Goal: Navigation & Orientation: Find specific page/section

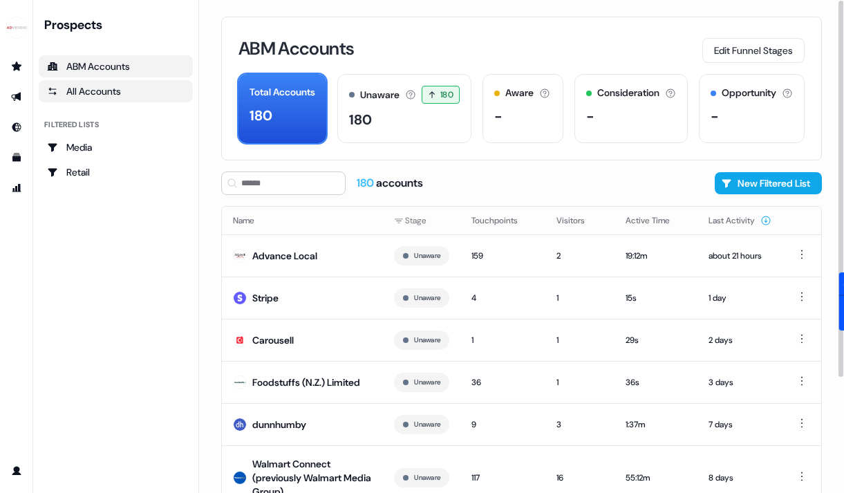
click at [90, 94] on div "All Accounts" at bounding box center [115, 91] width 137 height 14
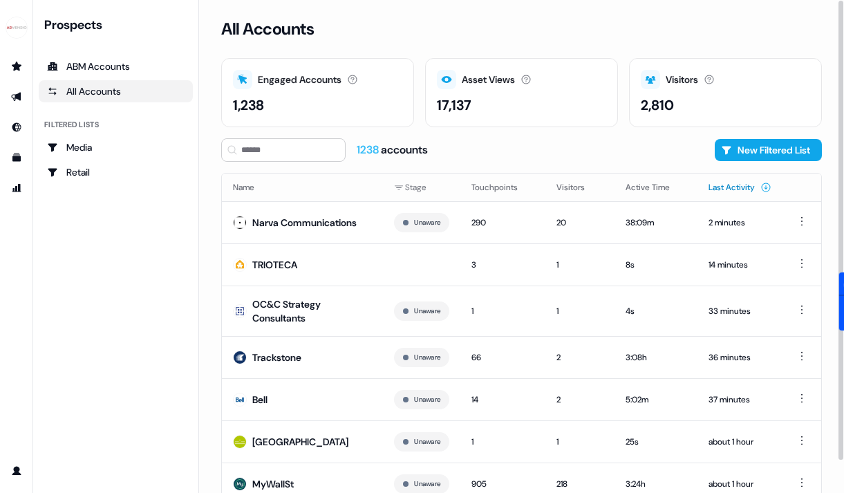
click at [716, 181] on button "Last Activity" at bounding box center [739, 187] width 63 height 25
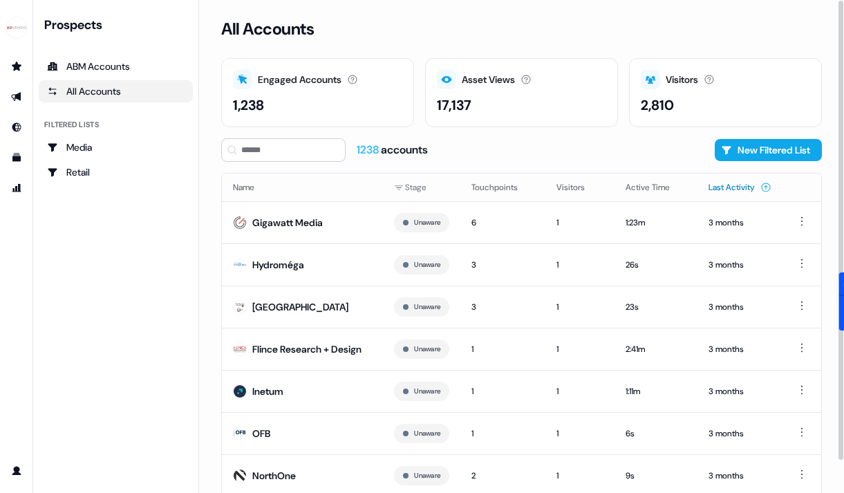
click at [716, 181] on button "Last Activity" at bounding box center [739, 187] width 63 height 25
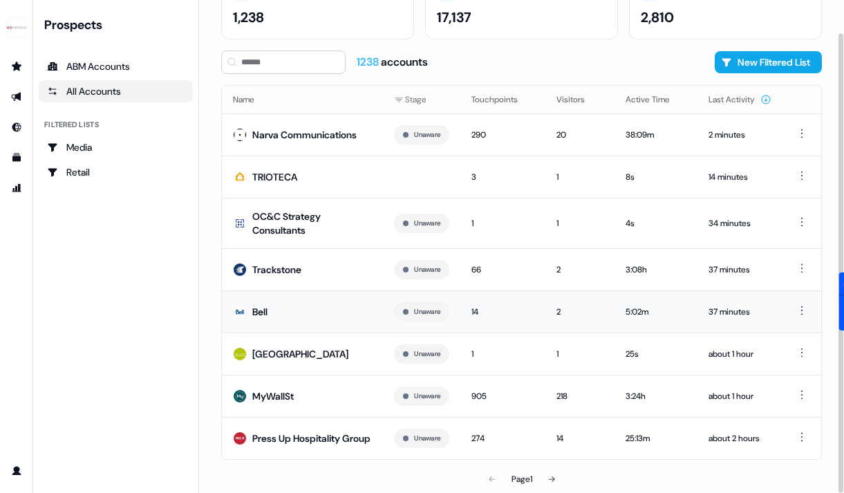
scroll to position [95, 0]
click at [558, 476] on button at bounding box center [551, 479] width 28 height 28
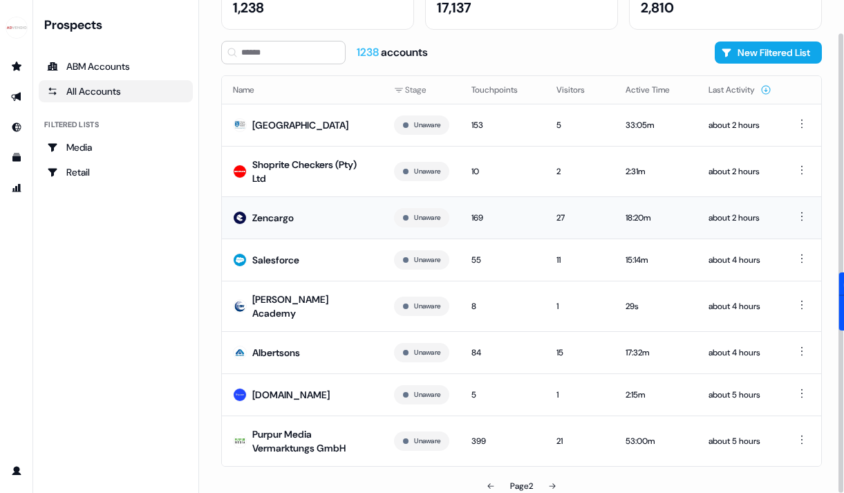
scroll to position [104, 0]
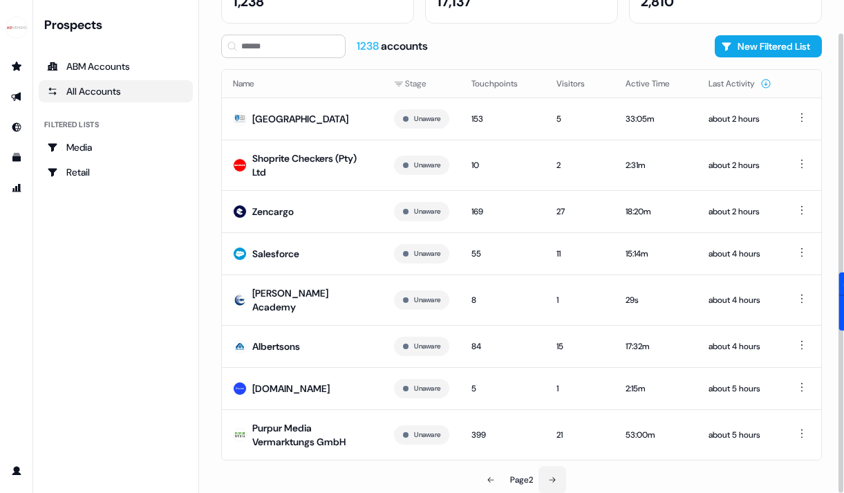
click at [551, 477] on icon at bounding box center [552, 479] width 8 height 8
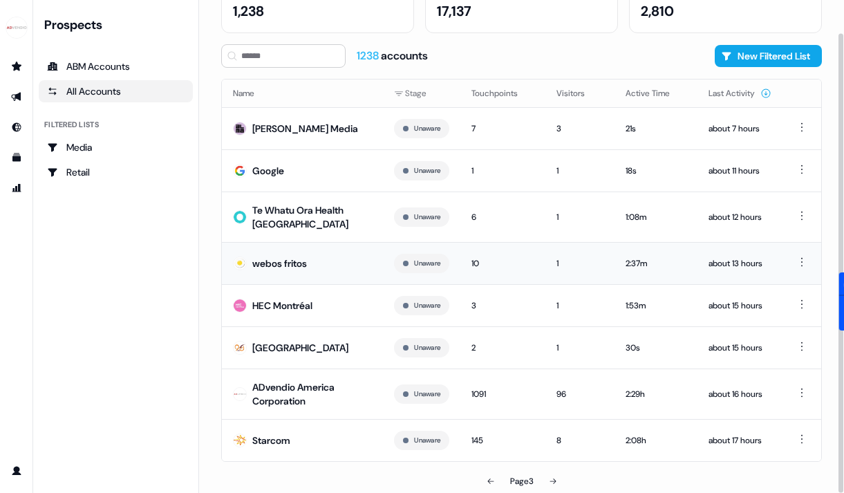
scroll to position [104, 0]
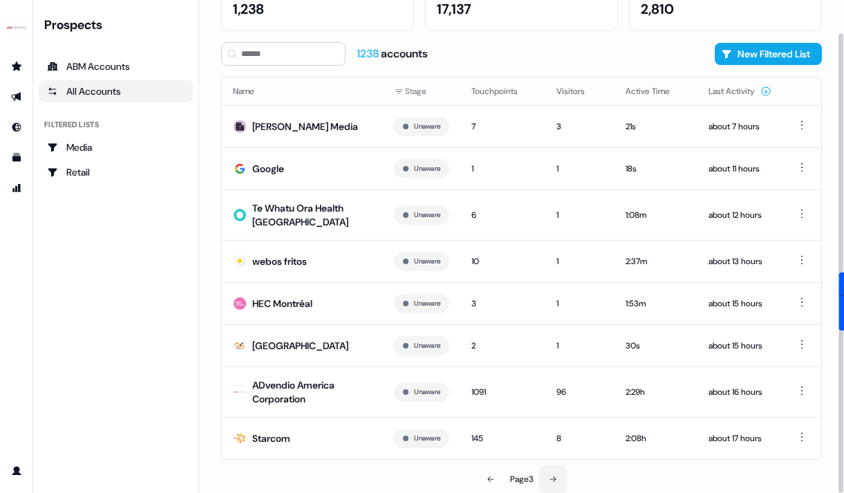
click at [543, 472] on button at bounding box center [553, 479] width 28 height 28
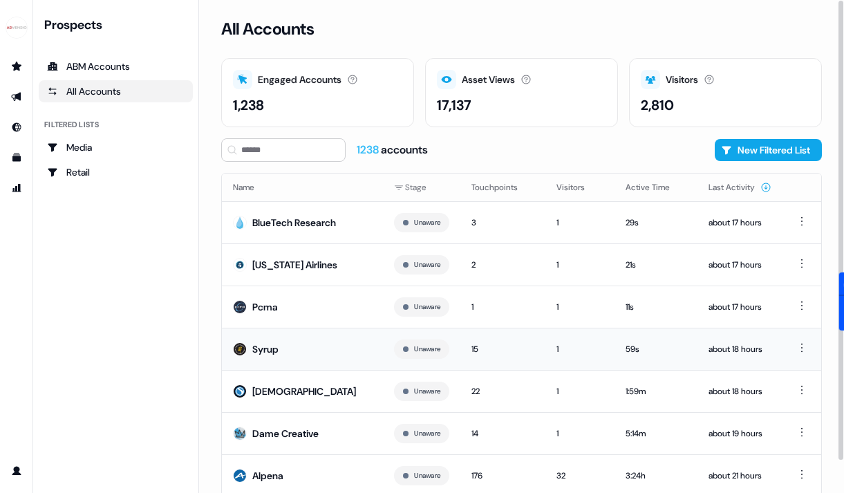
scroll to position [79, 0]
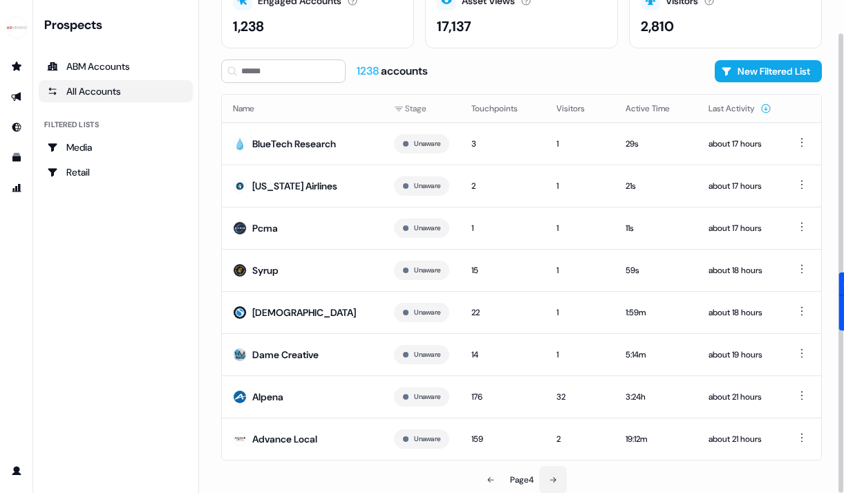
click at [544, 483] on button at bounding box center [553, 480] width 28 height 28
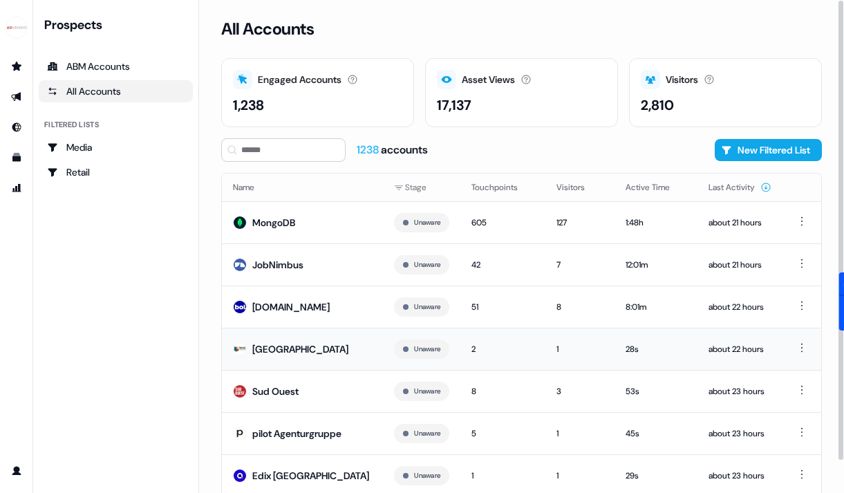
scroll to position [79, 0]
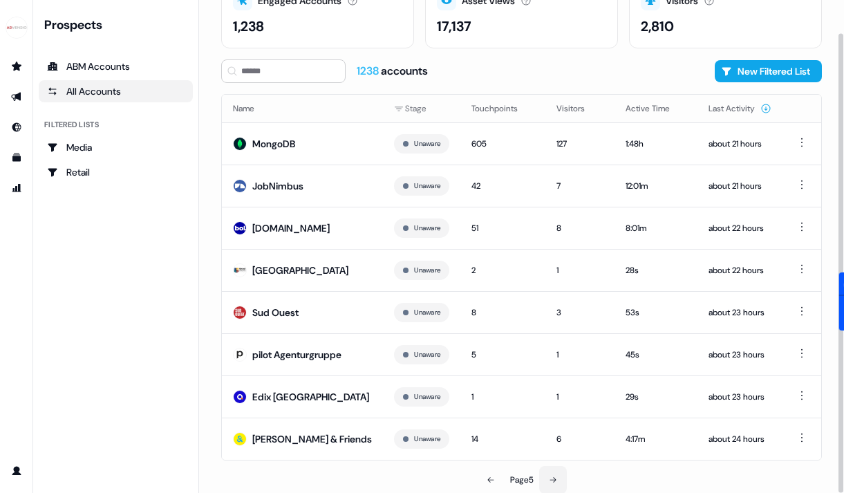
click at [552, 472] on button at bounding box center [553, 480] width 28 height 28
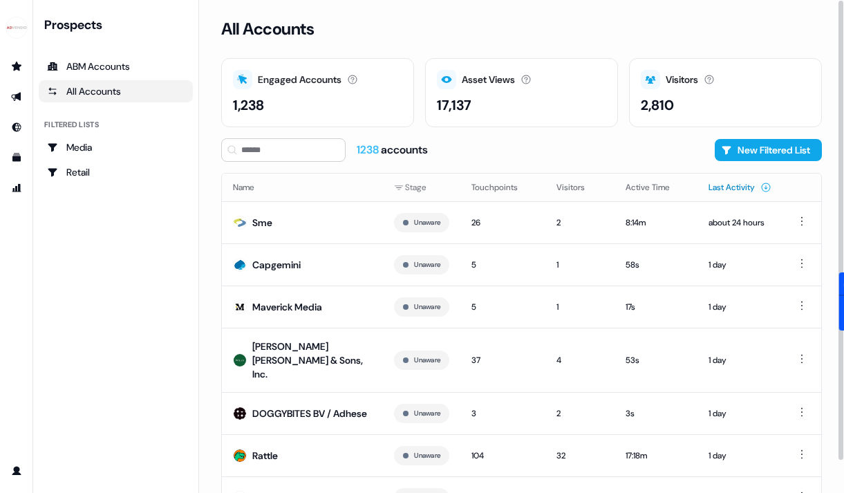
click at [727, 196] on button "Last Activity" at bounding box center [739, 187] width 63 height 25
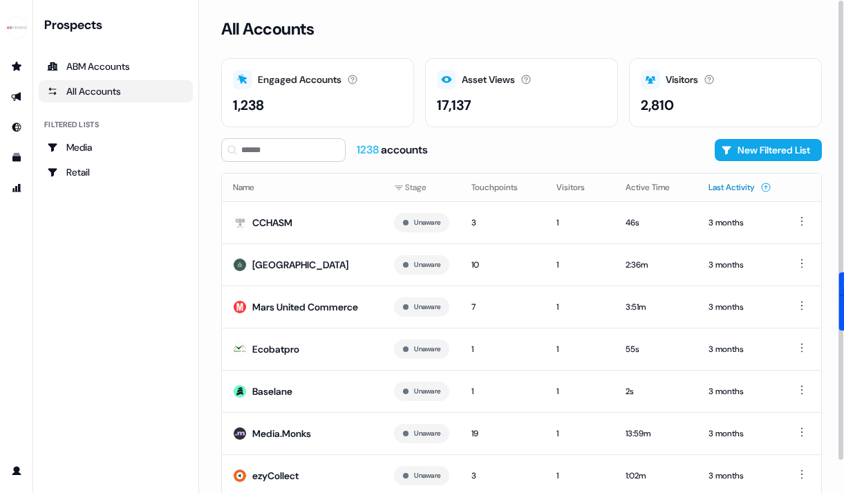
click at [731, 189] on button "Last Activity" at bounding box center [739, 187] width 63 height 25
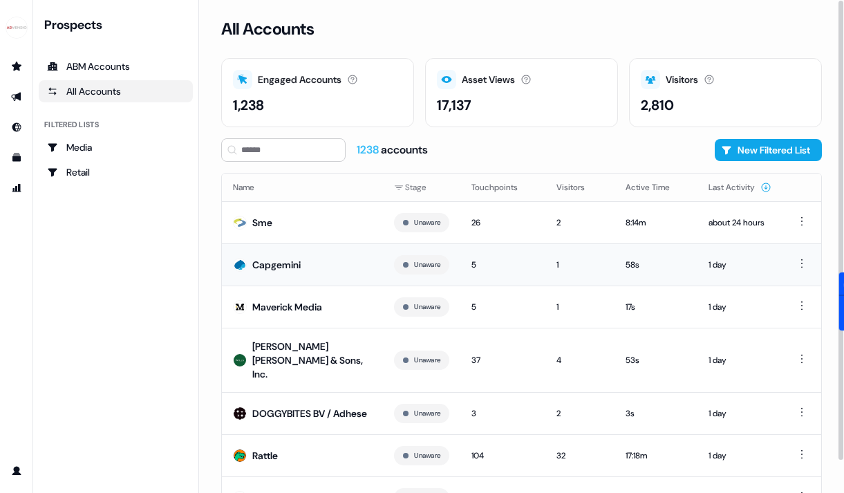
scroll to position [87, 0]
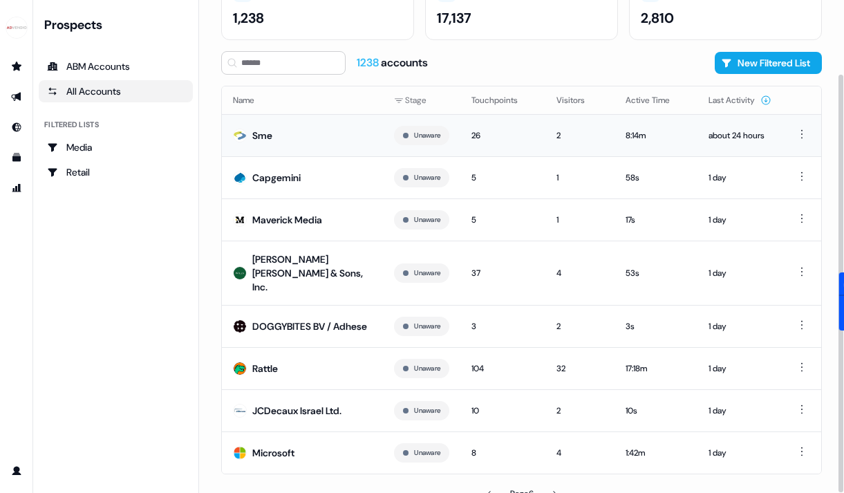
click at [274, 129] on td "Sme" at bounding box center [302, 135] width 161 height 42
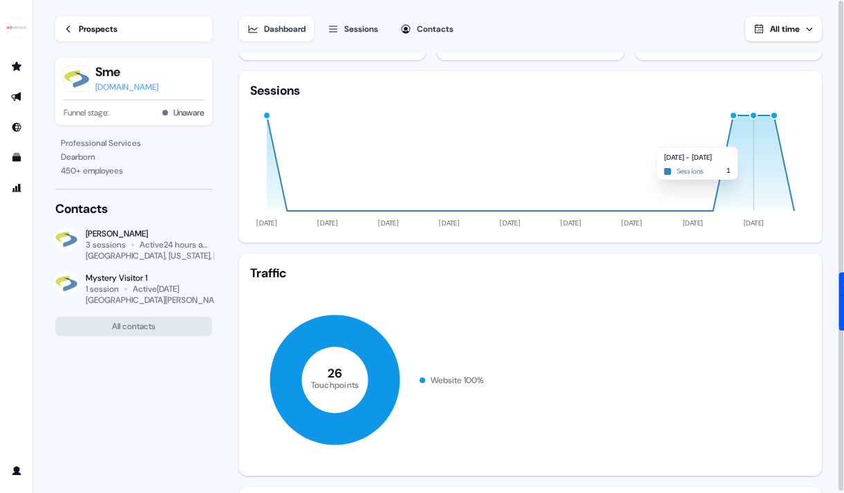
scroll to position [308, 0]
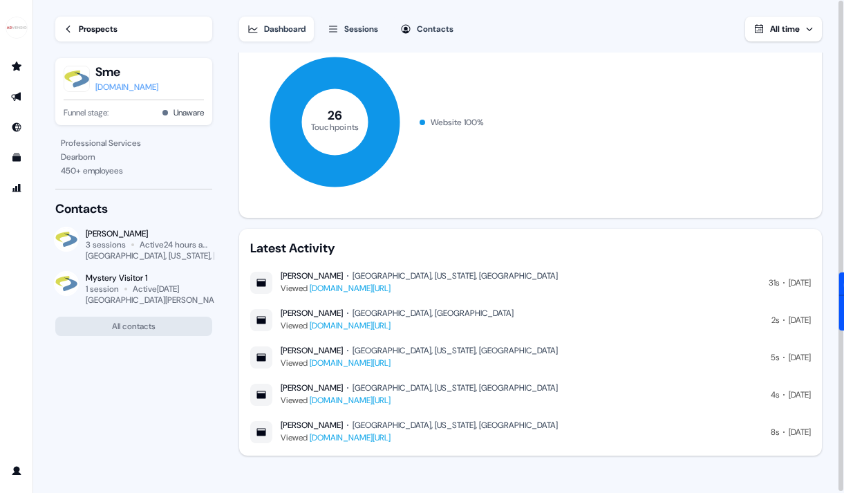
click at [119, 84] on div "[DOMAIN_NAME]" at bounding box center [126, 87] width 63 height 14
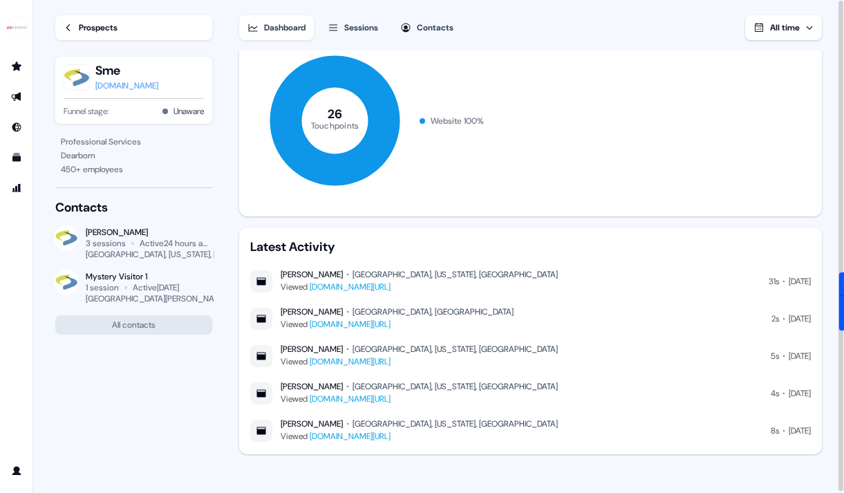
scroll to position [0, 0]
